Goal: Find specific page/section: Find specific page/section

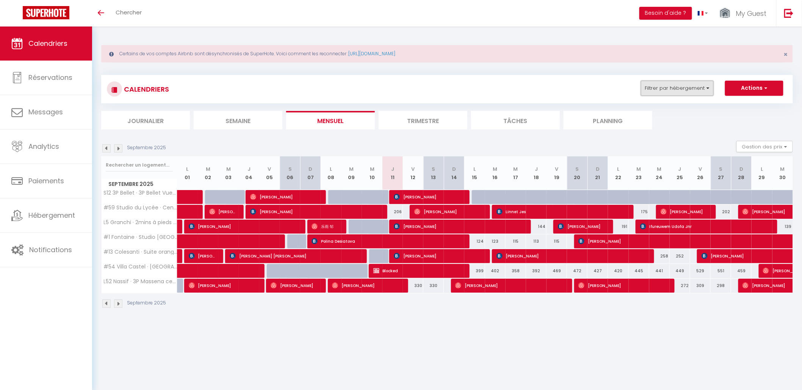
click at [670, 91] on button "Filtrer par hébergement" at bounding box center [677, 88] width 73 height 15
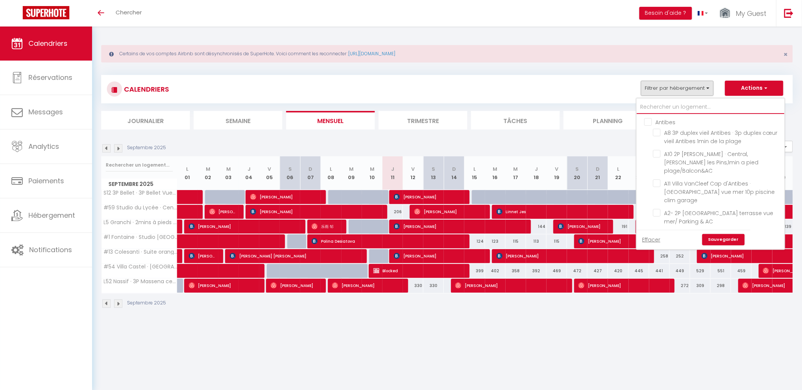
click at [659, 111] on input "text" at bounding box center [711, 107] width 148 height 14
type input "#"
checkbox input "false"
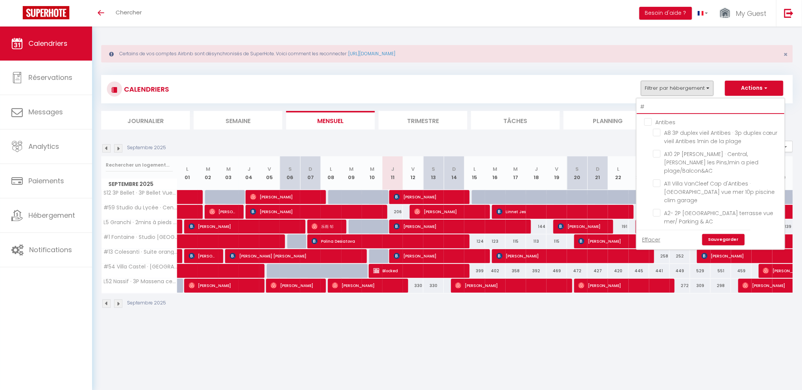
checkbox input "false"
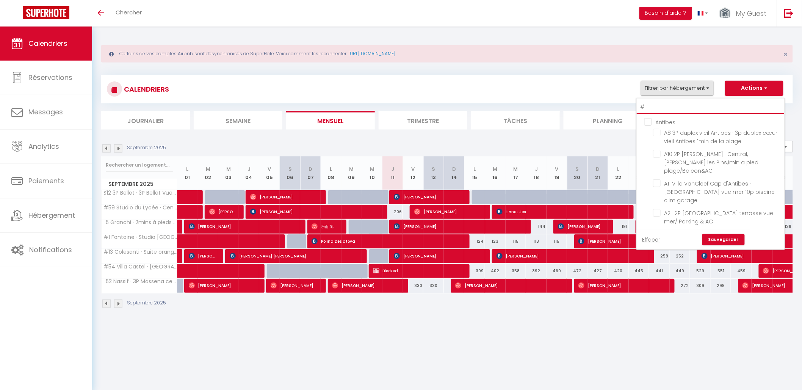
checkbox input "false"
checkbox input "true"
checkbox input "false"
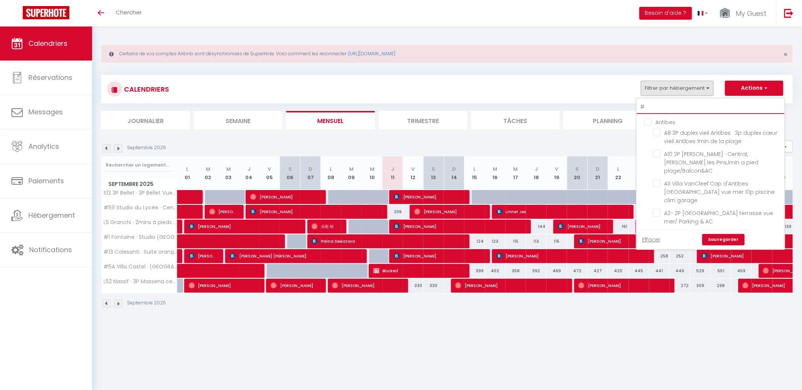
checkbox input "false"
type input "#4"
checkbox input "false"
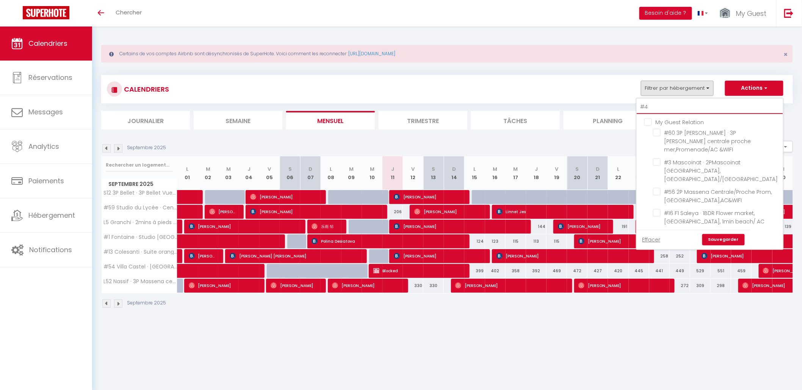
checkbox input "false"
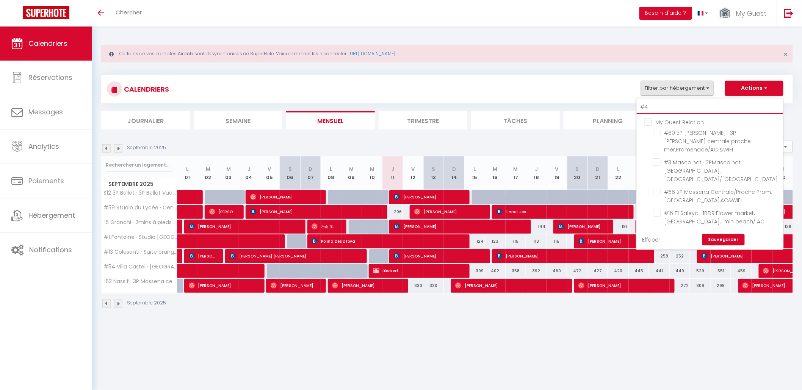
checkbox input "false"
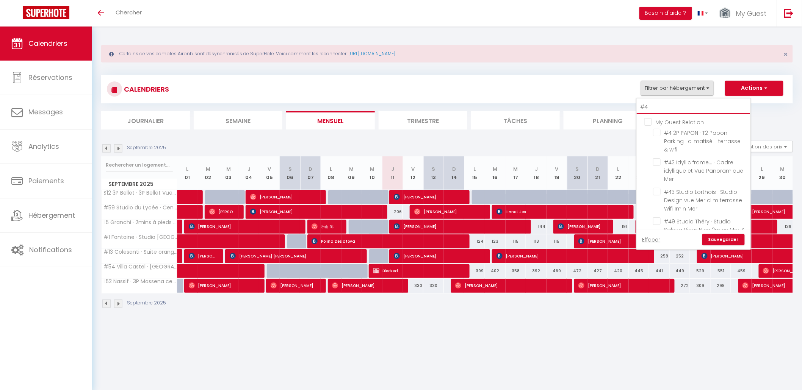
type input "#48"
checkbox input "false"
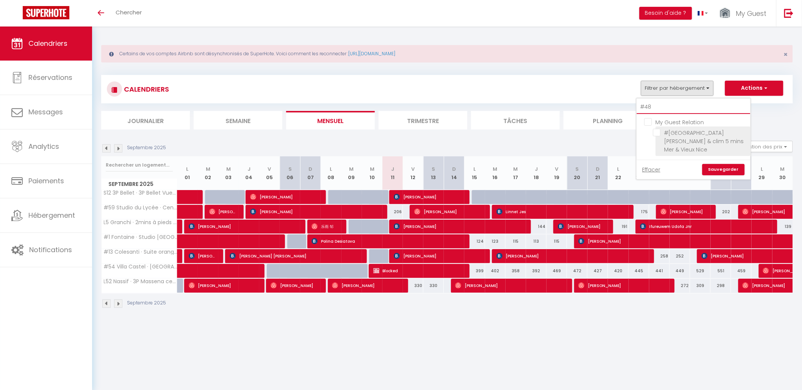
type input "#48"
click at [659, 133] on input "#[GEOGRAPHIC_DATA][PERSON_NAME] & clim 5 mins Mer & Vieux Nice" at bounding box center [700, 133] width 95 height 8
checkbox input "true"
click at [711, 168] on link "Sauvegarder" at bounding box center [723, 169] width 42 height 11
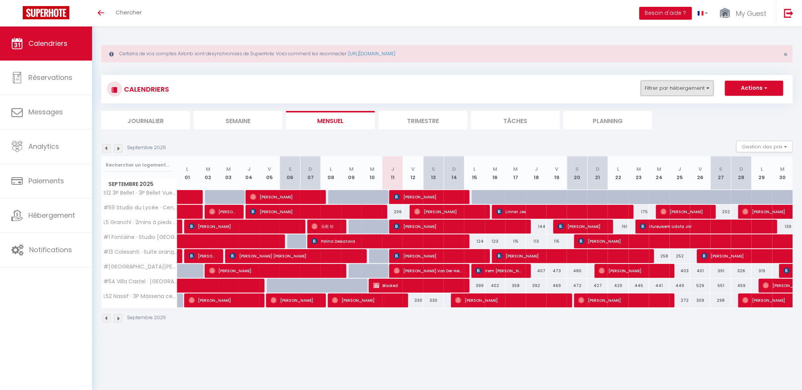
click at [694, 92] on button "Filtrer par hébergement" at bounding box center [677, 88] width 73 height 15
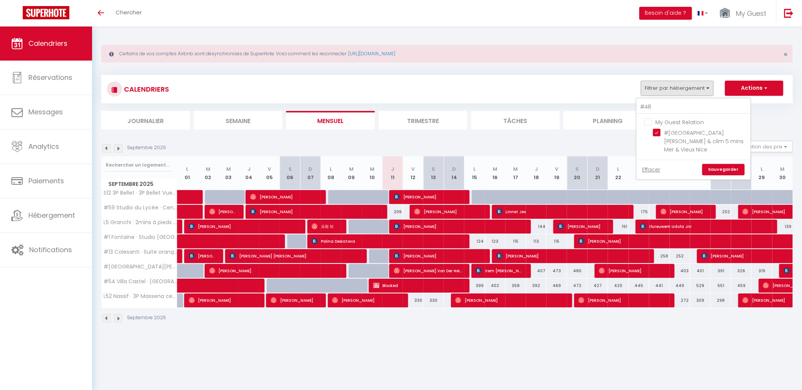
click at [642, 128] on ul "My Guest Relation #[GEOGRAPHIC_DATA][PERSON_NAME] & clim 5 mins Mer & Vieux Nice" at bounding box center [694, 137] width 114 height 46
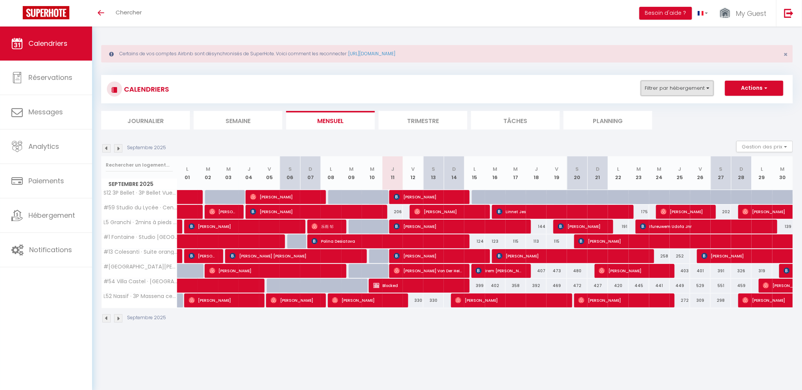
click at [656, 85] on button "Filtrer par hébergement" at bounding box center [677, 88] width 73 height 15
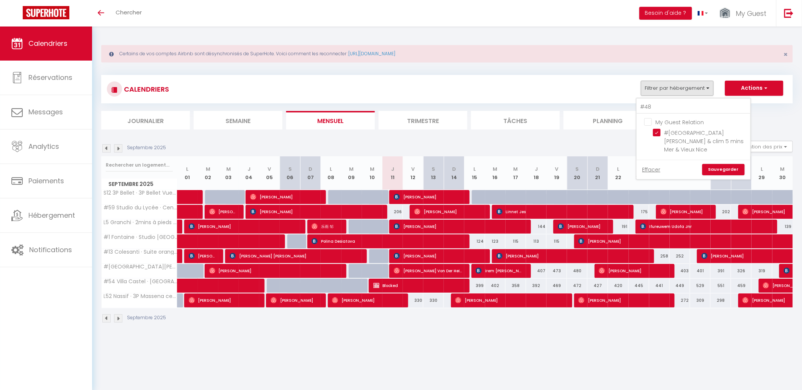
click at [651, 119] on input "My Guest Relation" at bounding box center [701, 122] width 114 height 8
checkbox input "false"
click at [659, 134] on input "#[GEOGRAPHIC_DATA][PERSON_NAME] & clim 5 mins Mer & Vieux Nice" at bounding box center [700, 133] width 95 height 8
checkbox input "true"
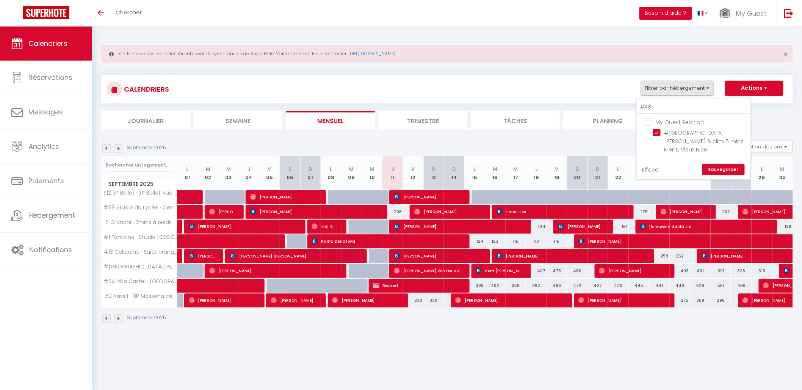
click at [717, 171] on link "Sauvegarder" at bounding box center [723, 169] width 42 height 11
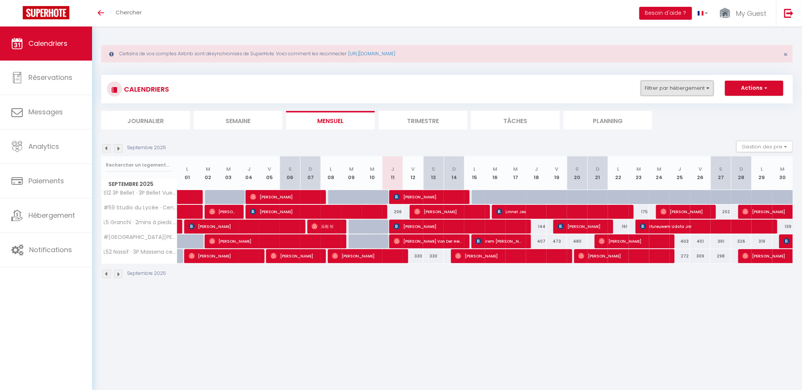
click at [686, 85] on button "Filtrer par hébergement" at bounding box center [677, 88] width 73 height 15
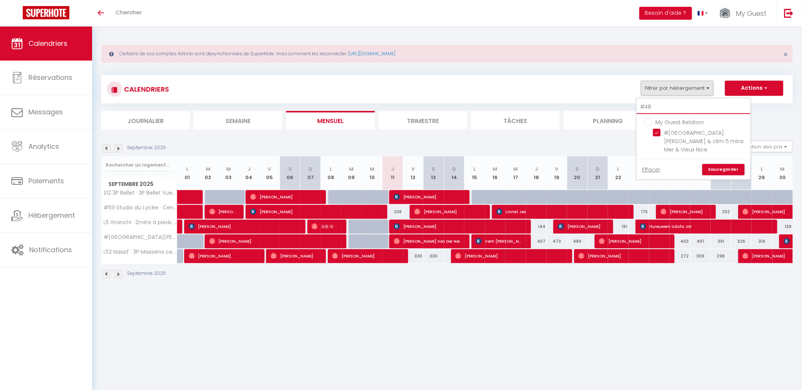
click at [647, 109] on input "#48" at bounding box center [694, 107] width 114 height 14
